Goal: Register for event/course

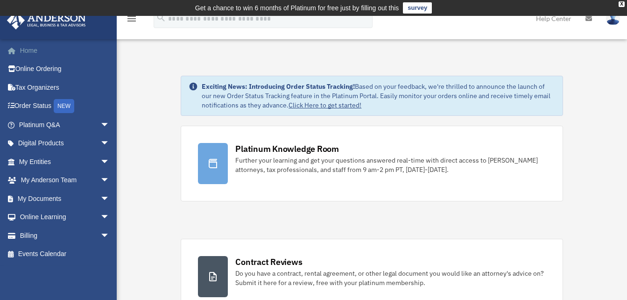
click at [28, 43] on link "Home" at bounding box center [65, 50] width 117 height 19
click at [64, 255] on link "Events Calendar" at bounding box center [65, 254] width 117 height 19
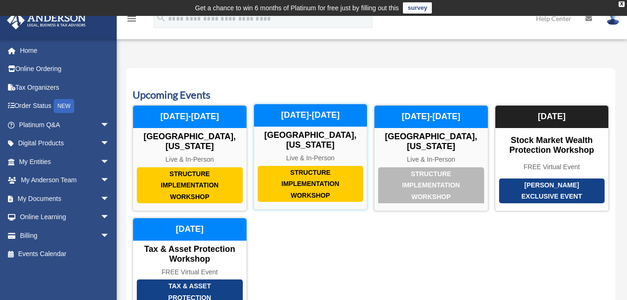
click at [315, 170] on div "Structure Implementation Workshop" at bounding box center [311, 184] width 106 height 36
